Goal: Information Seeking & Learning: Learn about a topic

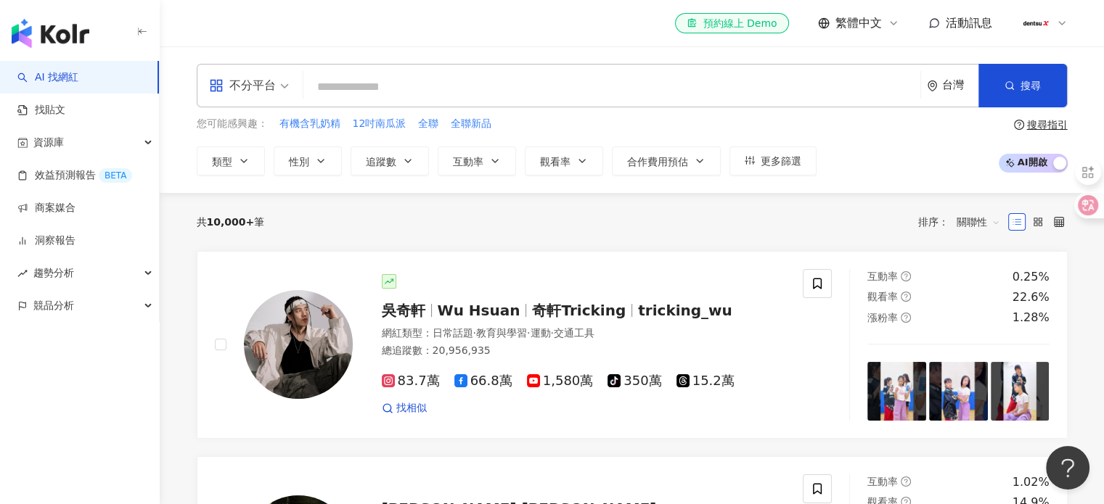
type input "**********"
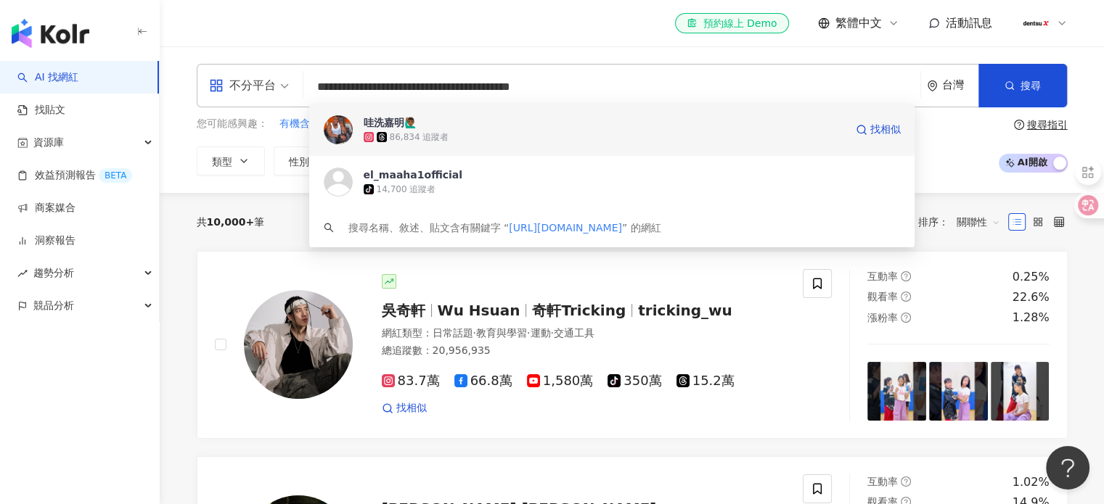
click at [433, 130] on div "86,834 追蹤者" at bounding box center [604, 137] width 481 height 15
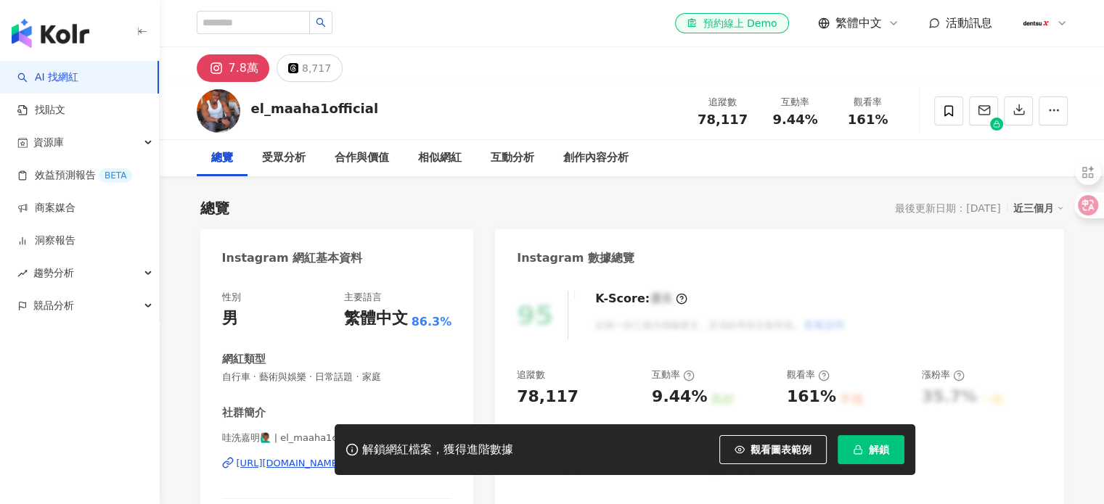
click at [882, 451] on span "解鎖" at bounding box center [879, 450] width 20 height 12
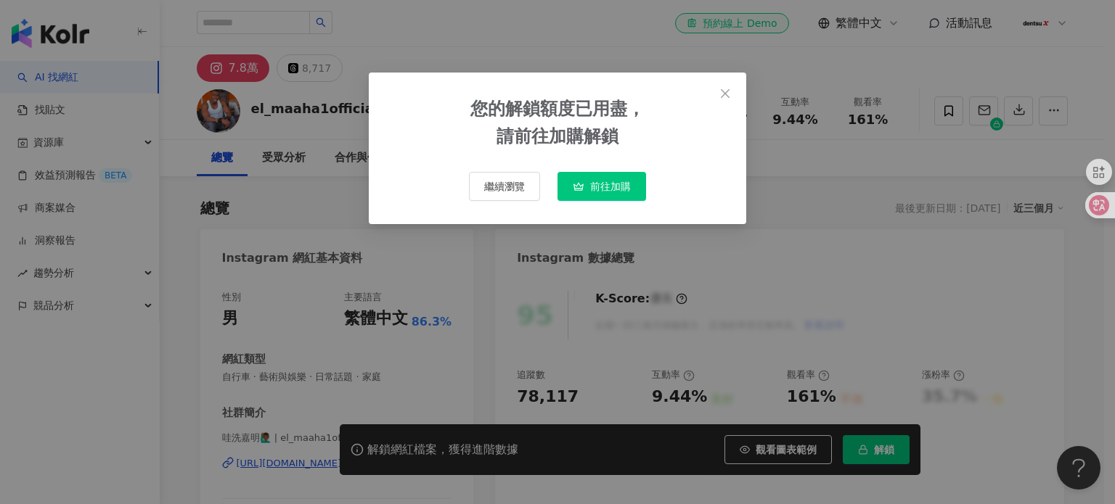
click at [922, 265] on div "您的解鎖額度已用盡， 請前往加購解鎖 繼續瀏覽 前往加購" at bounding box center [557, 252] width 1115 height 504
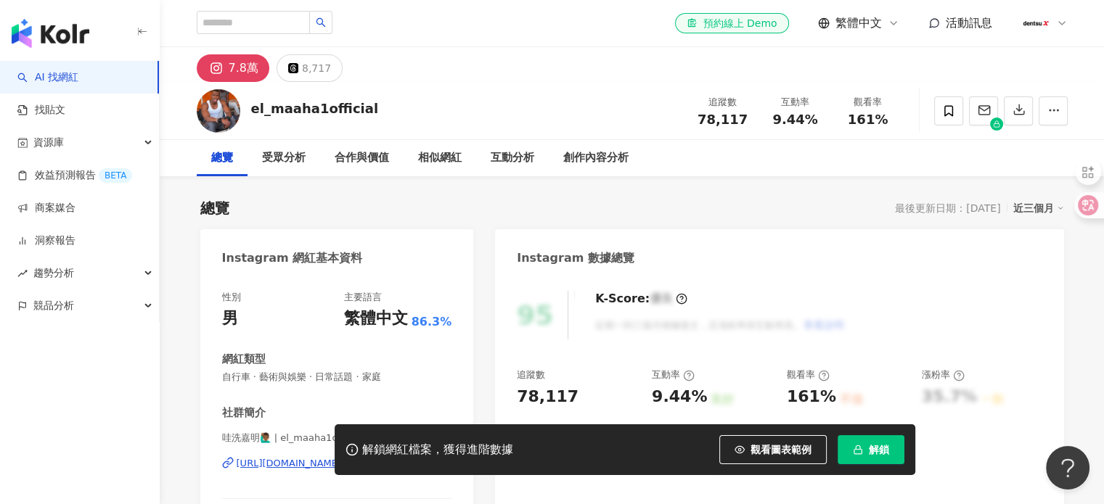
click at [1062, 25] on icon at bounding box center [1062, 23] width 12 height 12
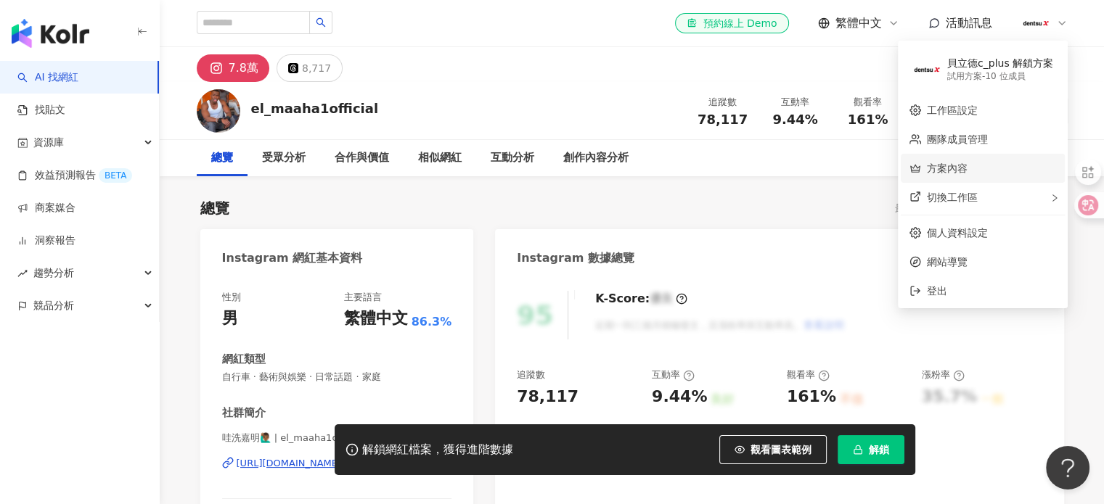
click at [967, 168] on link "方案內容" at bounding box center [947, 169] width 41 height 12
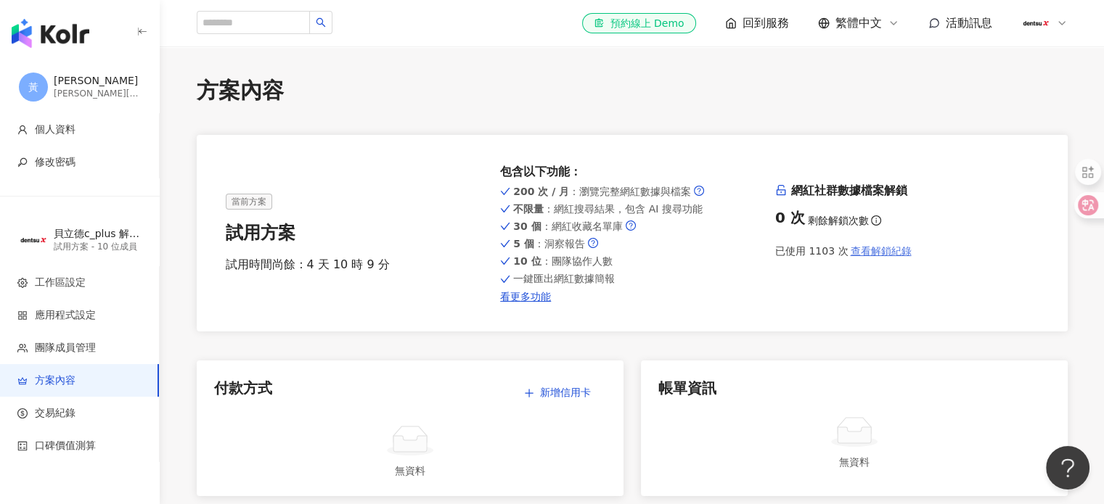
click at [882, 252] on span "查看解鎖紀錄" at bounding box center [880, 251] width 61 height 12
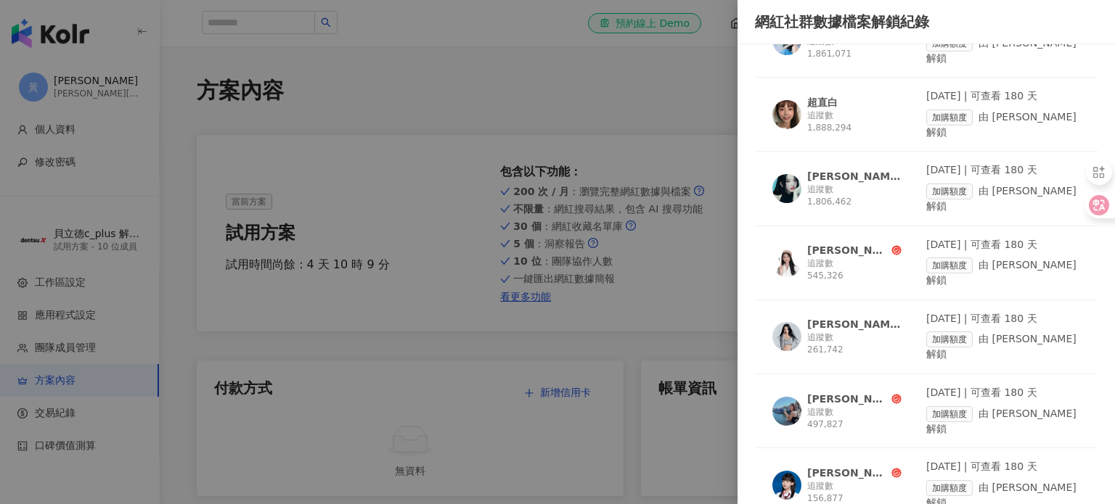
scroll to position [2104, 0]
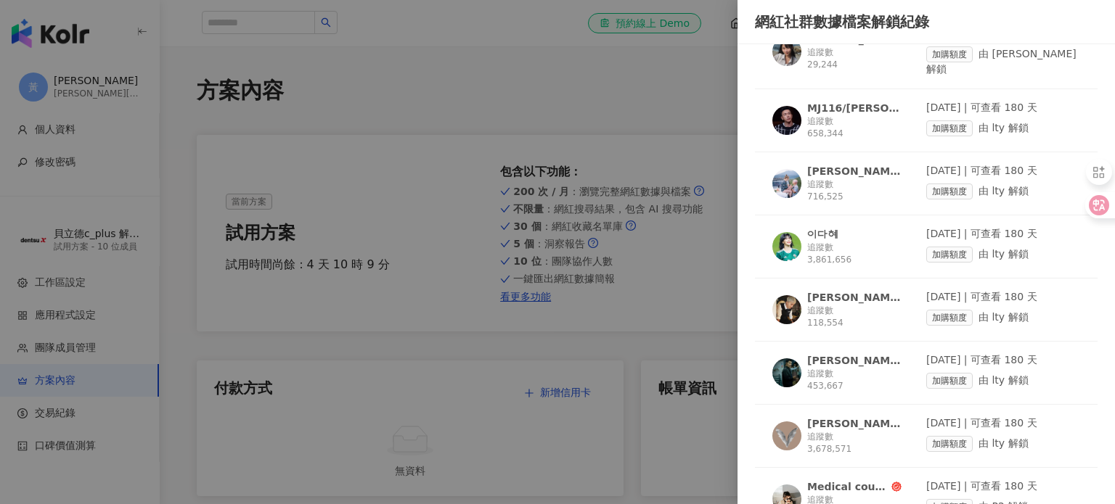
click at [634, 95] on div at bounding box center [557, 252] width 1115 height 504
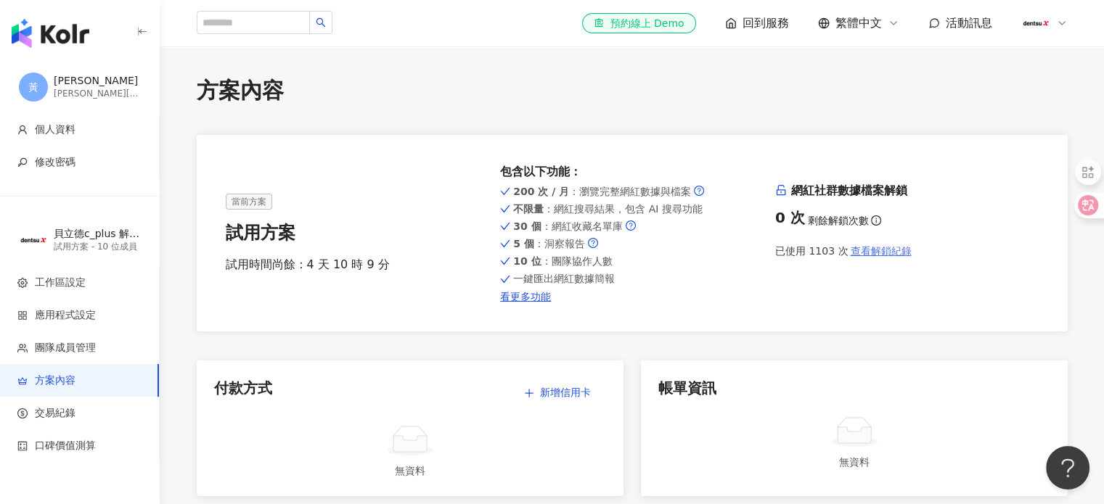
click at [882, 248] on span "查看解鎖紀錄" at bounding box center [880, 251] width 61 height 12
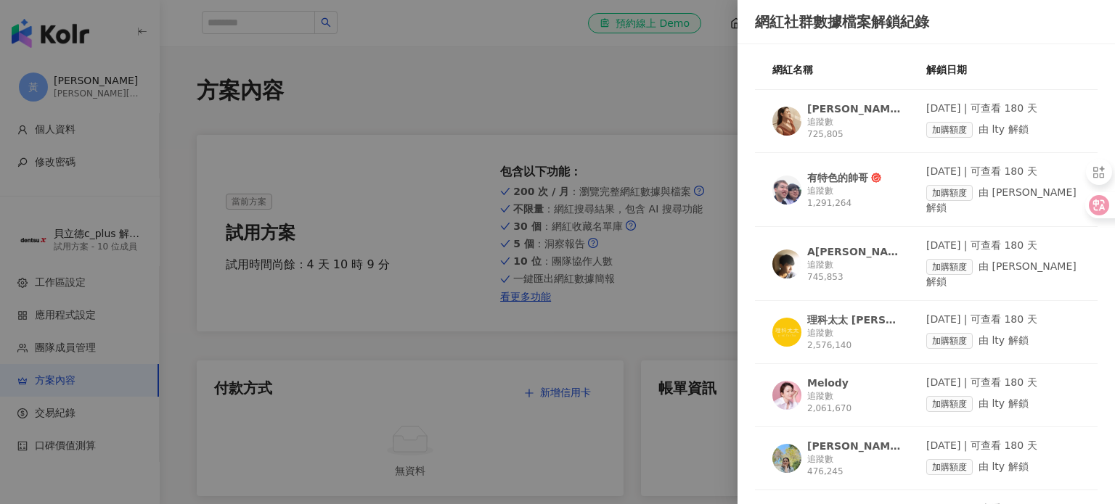
click at [456, 173] on div at bounding box center [557, 252] width 1115 height 504
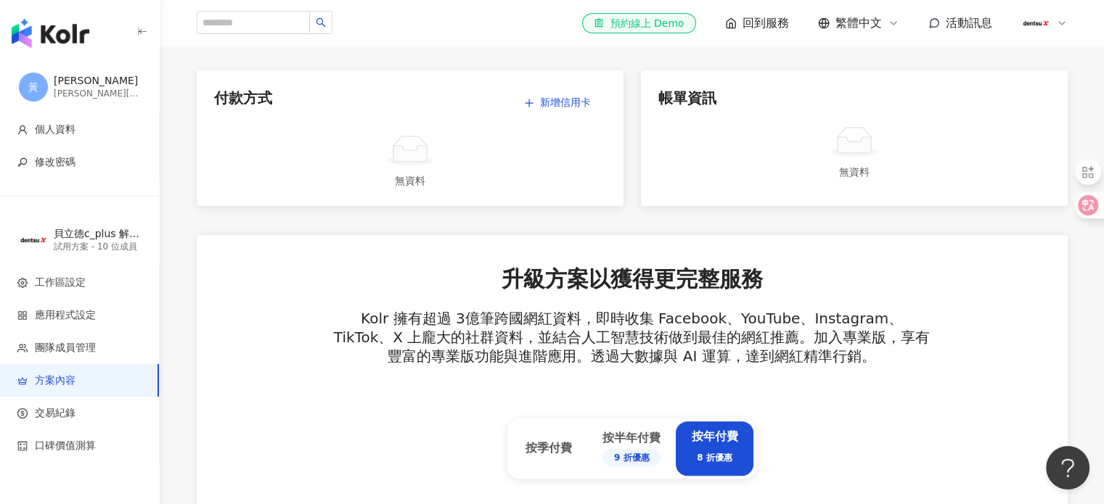
scroll to position [0, 0]
